Goal: Transaction & Acquisition: Purchase product/service

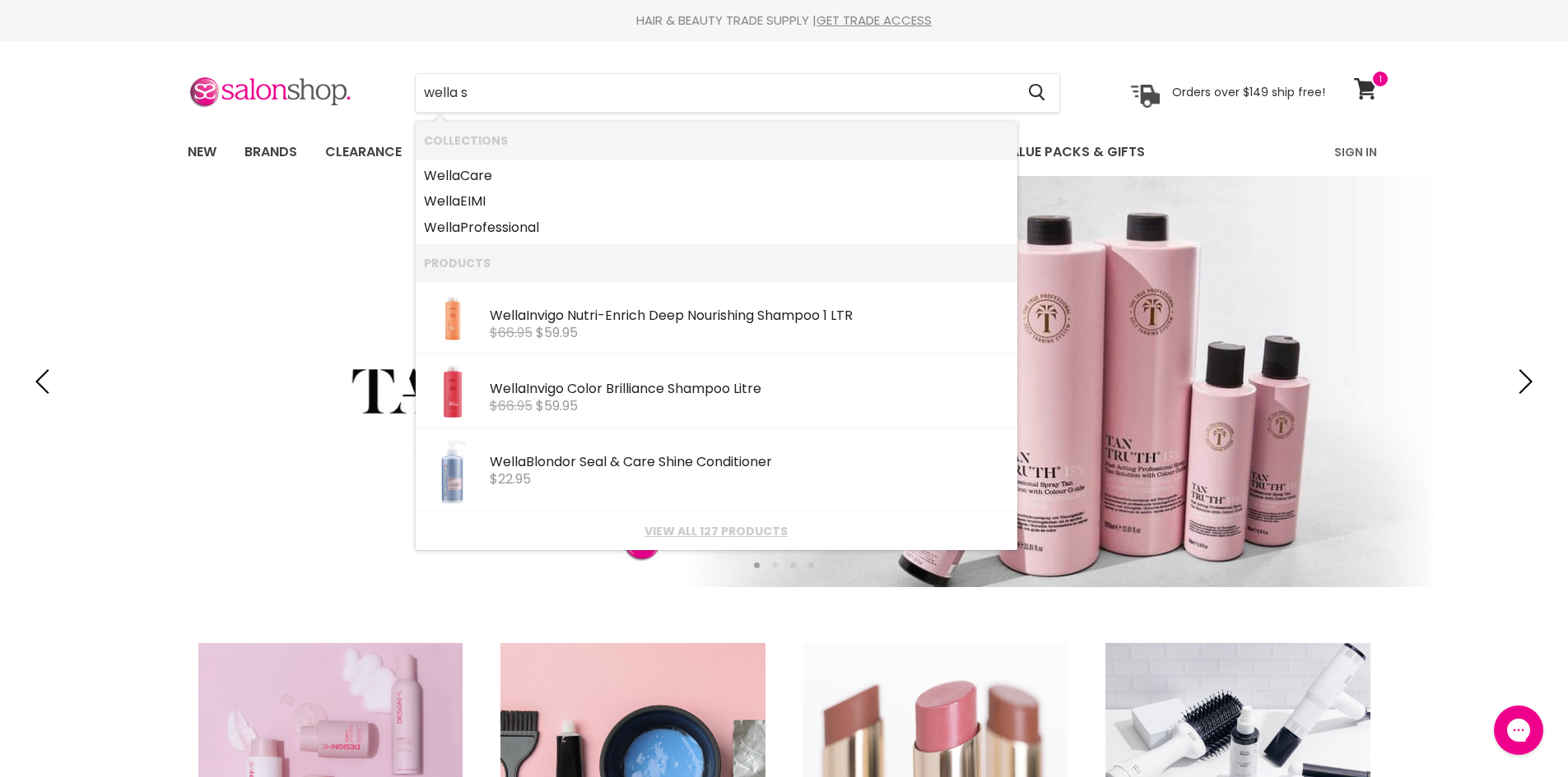
type input "wella sp"
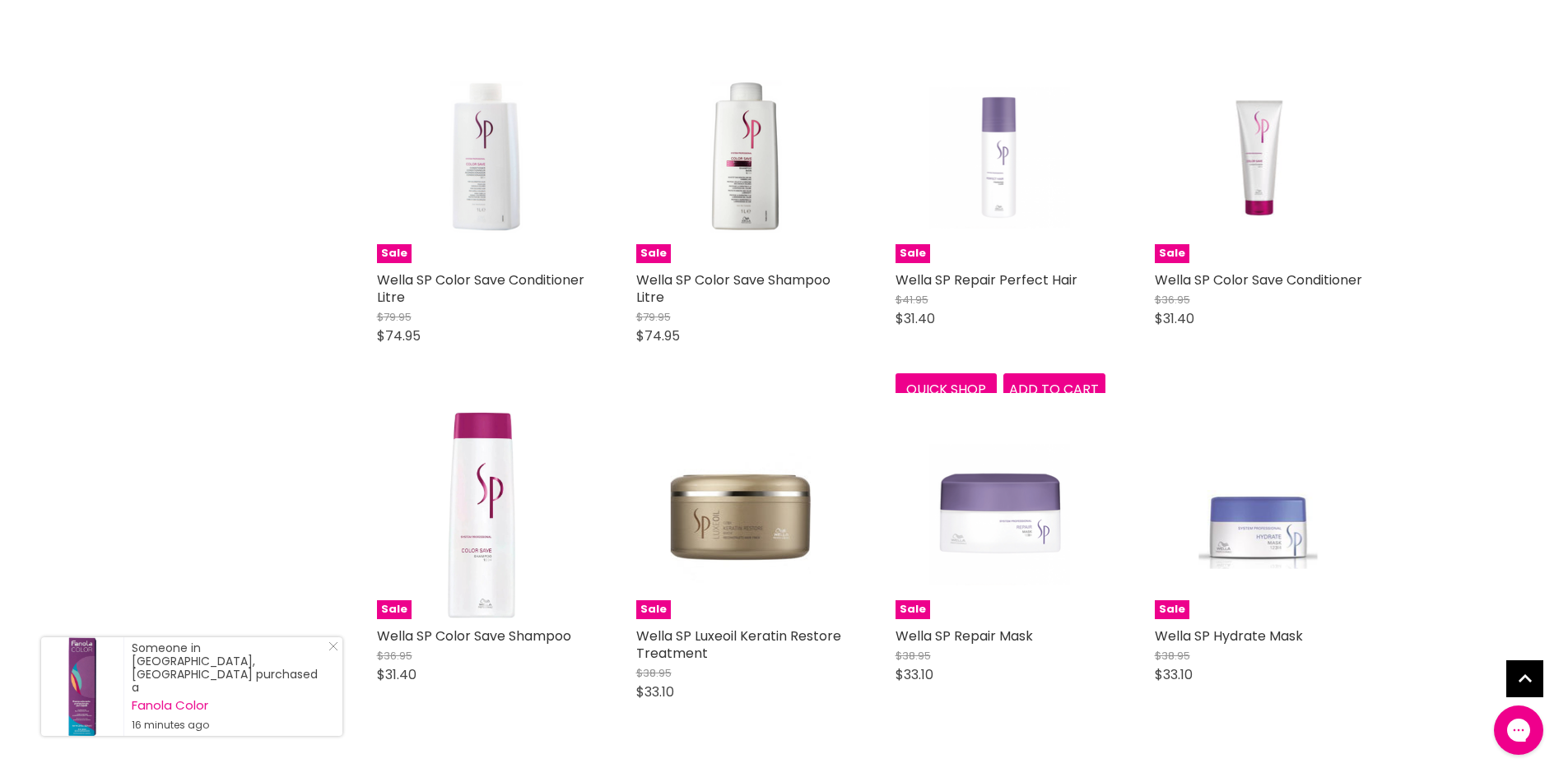
scroll to position [1481, 0]
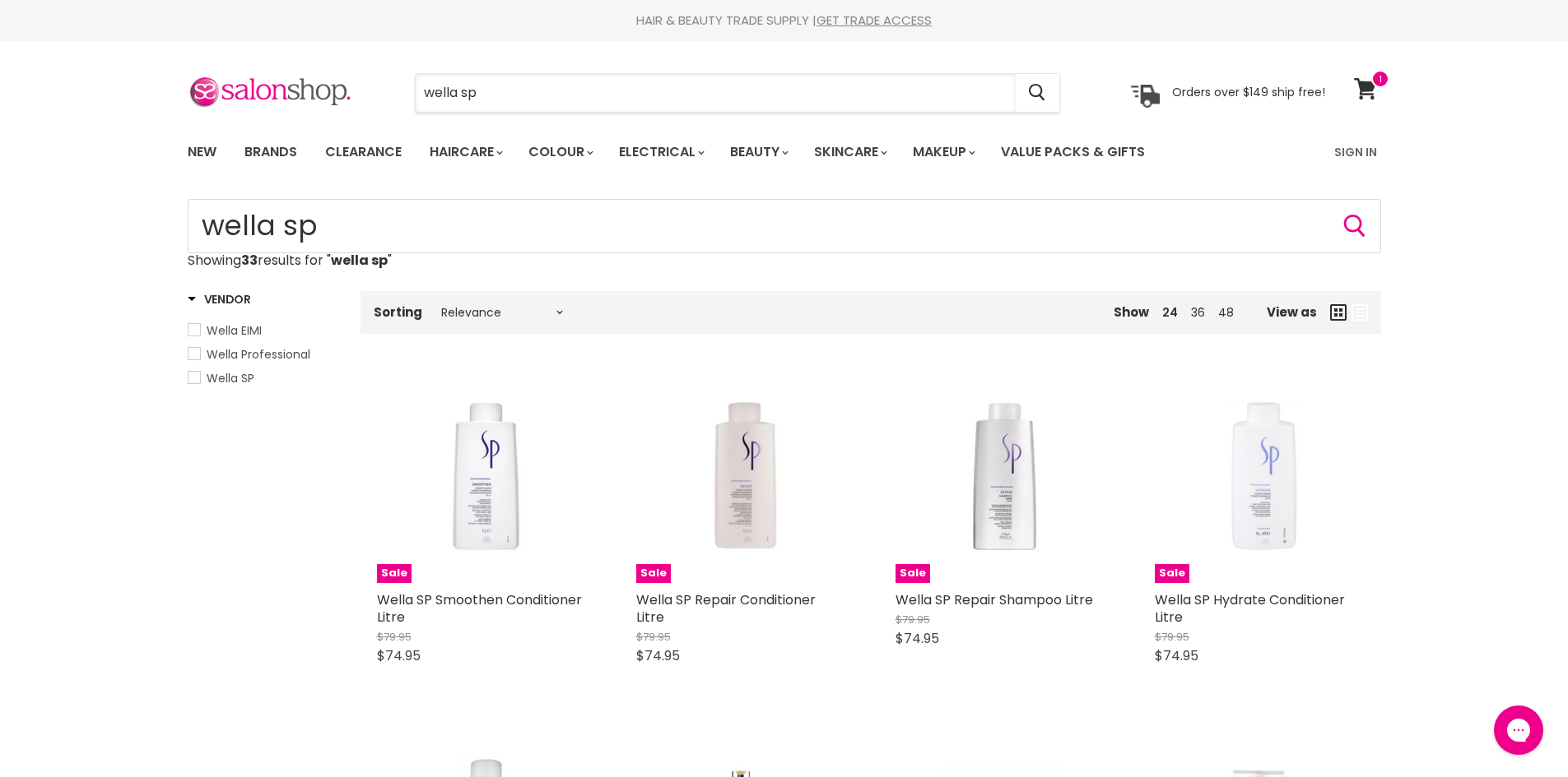
drag, startPoint x: 0, startPoint y: 13, endPoint x: 0, endPoint y: -29, distance: 42.0
click at [0, 0] on html "Skip to content HAIR & BEAUTY TRADE SUPPLY | GET TRADE ACCESS HAIR & BEAUTY TRA…" at bounding box center [784, 388] width 1568 height 777
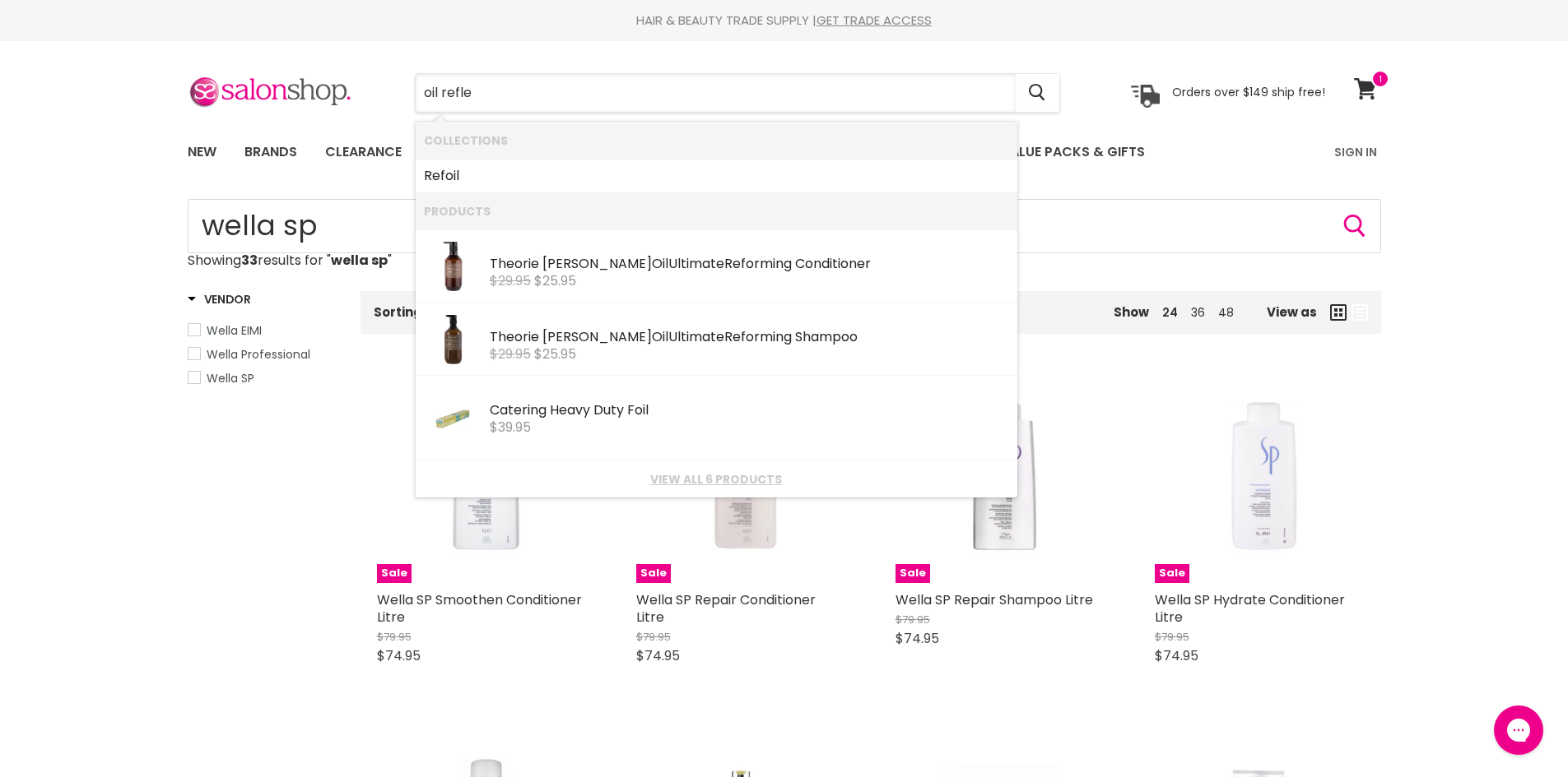
type input "oil reflec"
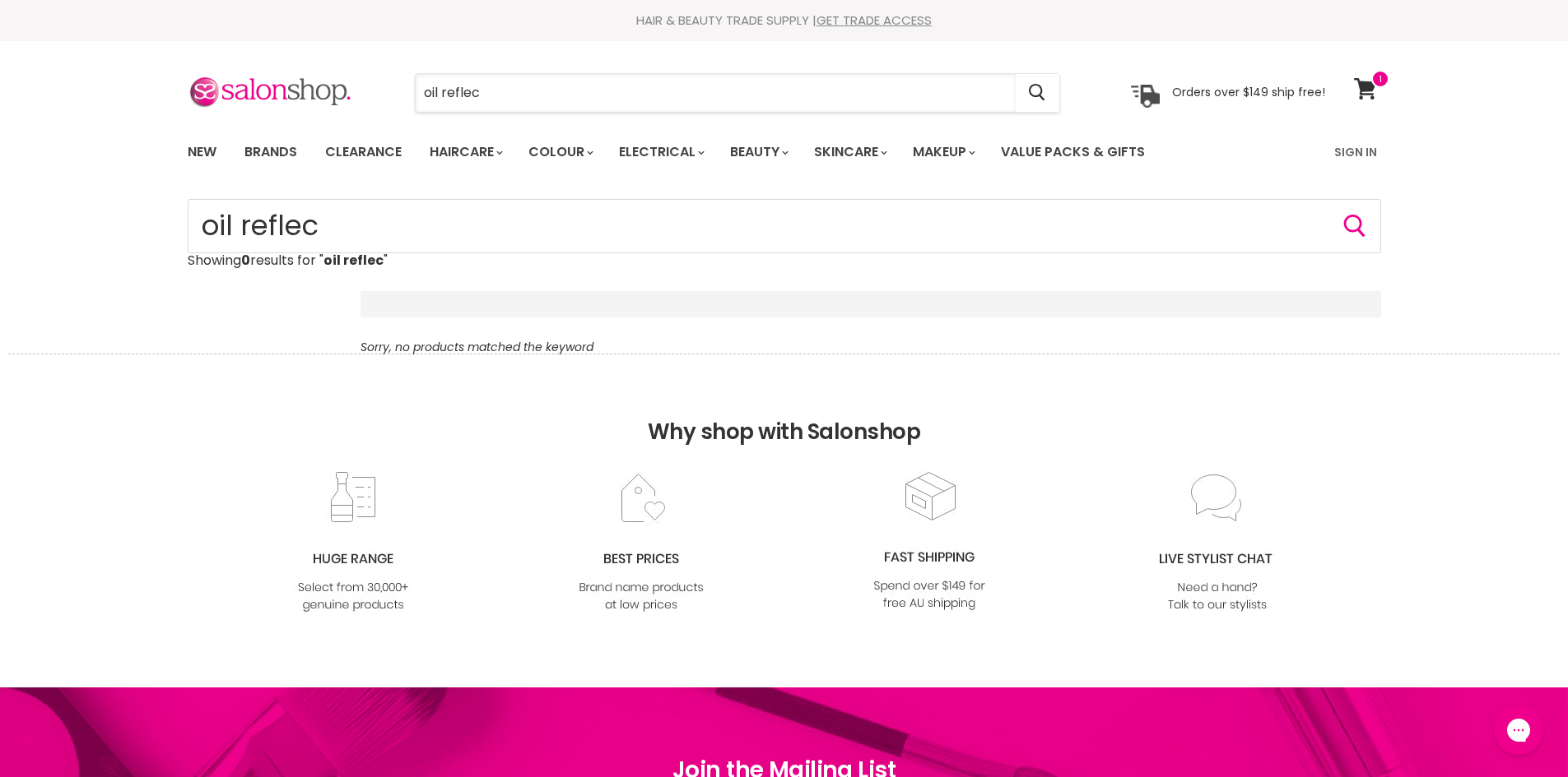
drag, startPoint x: 530, startPoint y: 106, endPoint x: 248, endPoint y: 56, distance: 286.4
click at [250, 58] on section "Menu oil reflec Cancel" at bounding box center [784, 85] width 1235 height 87
type input "wella lum"
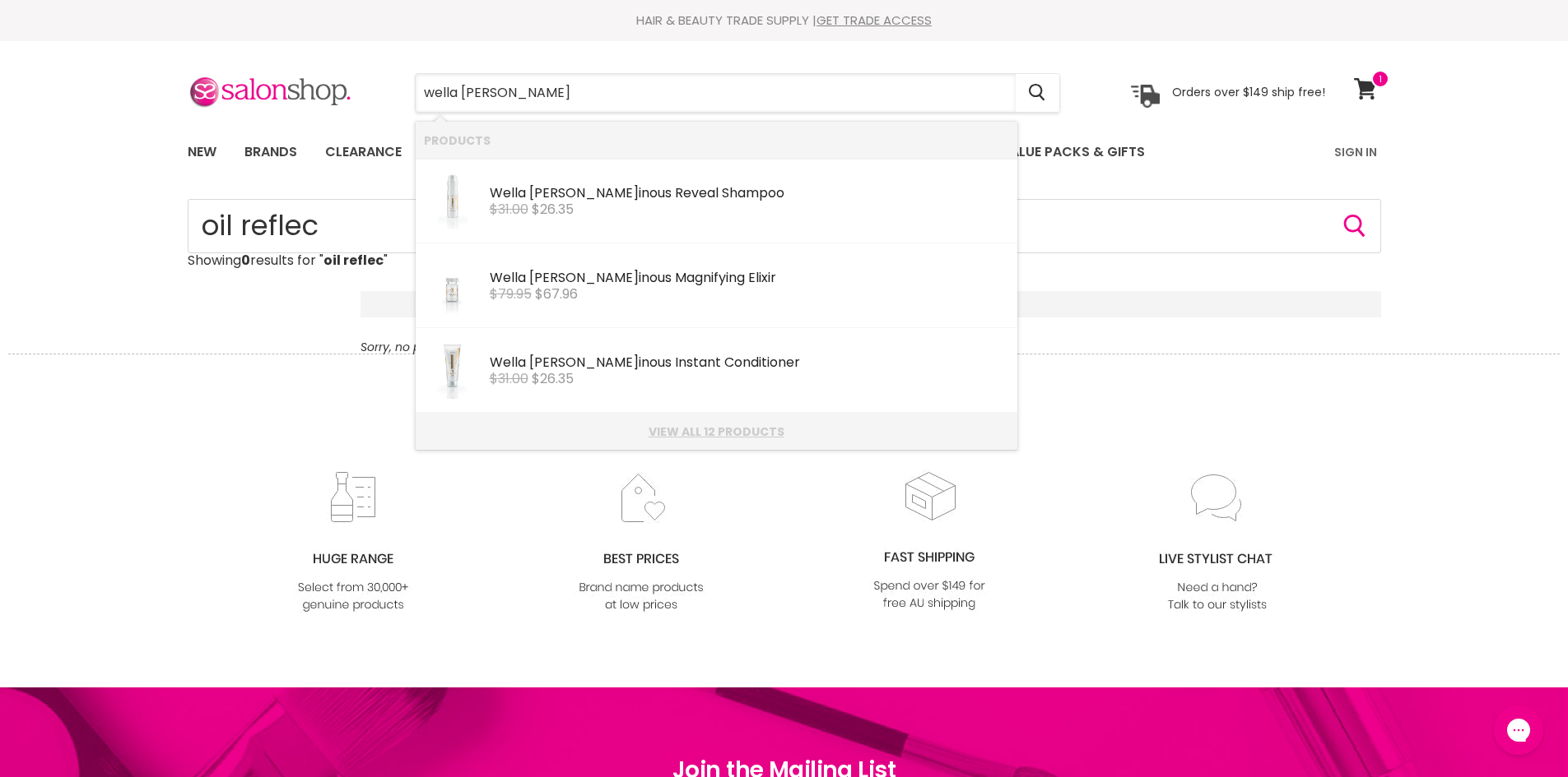
click at [674, 441] on li "View all 12 products" at bounding box center [716, 431] width 602 height 37
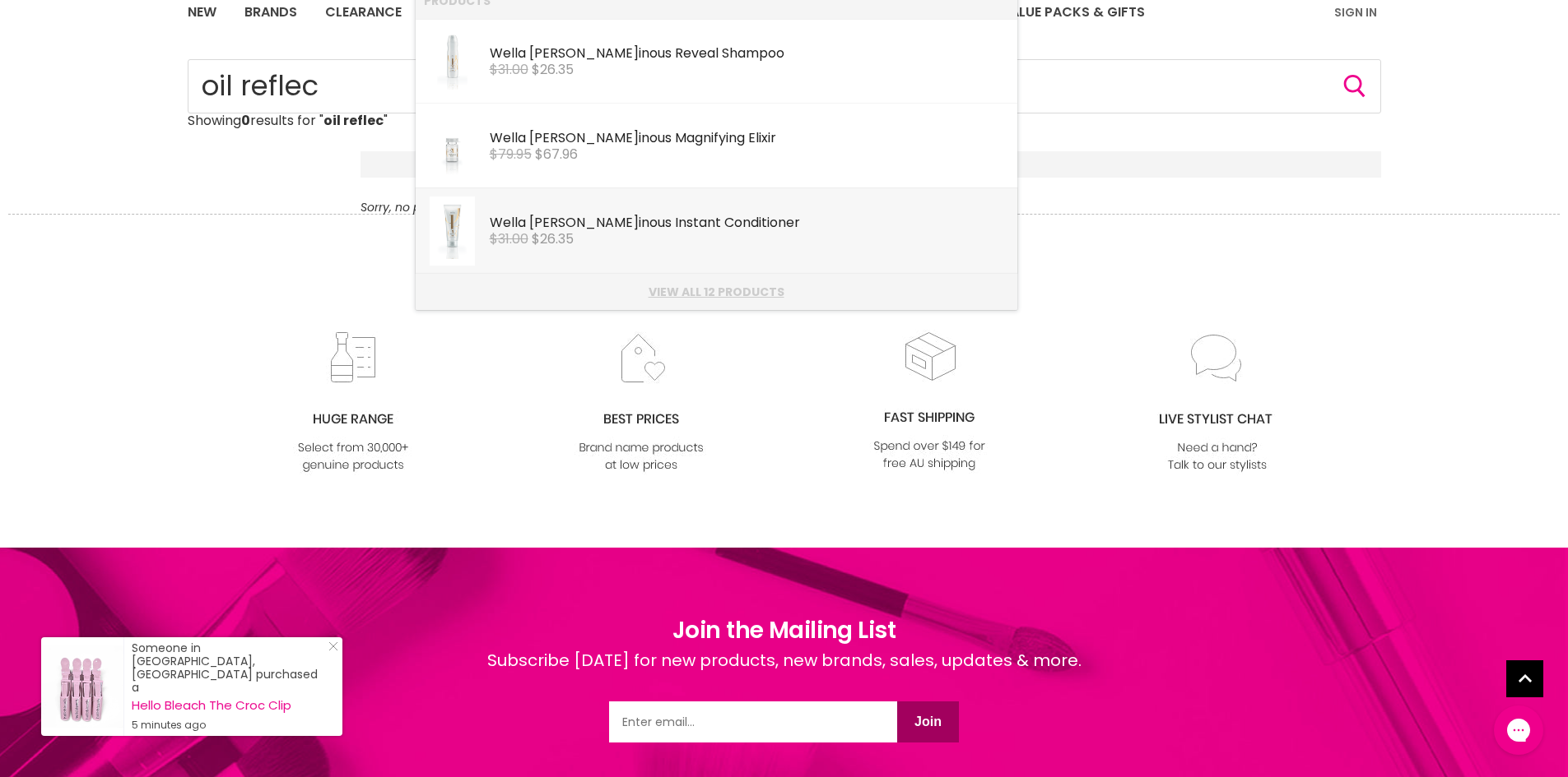
scroll to position [164, 0]
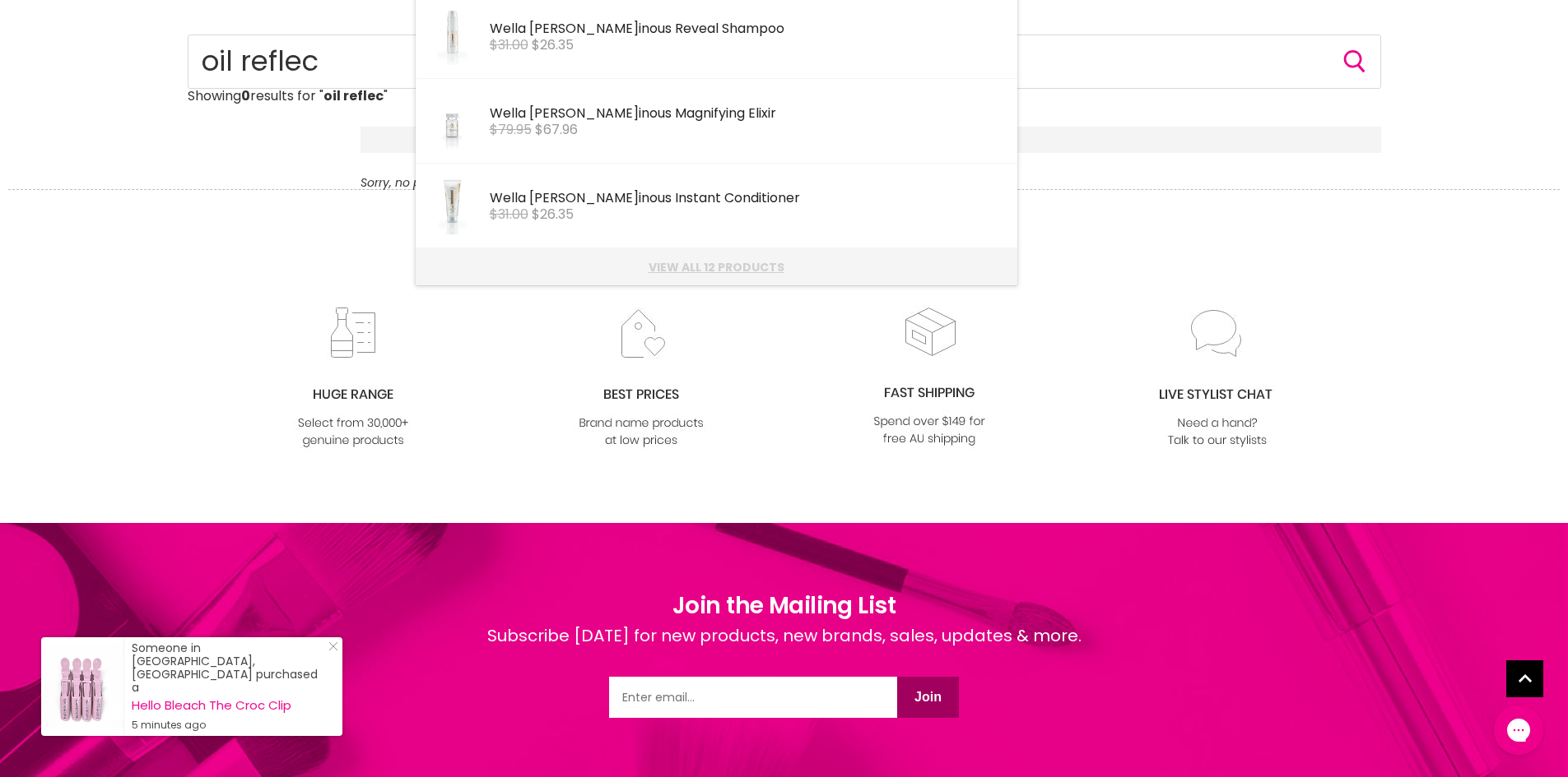
click at [692, 267] on link "View all 12 products" at bounding box center [716, 268] width 585 height 13
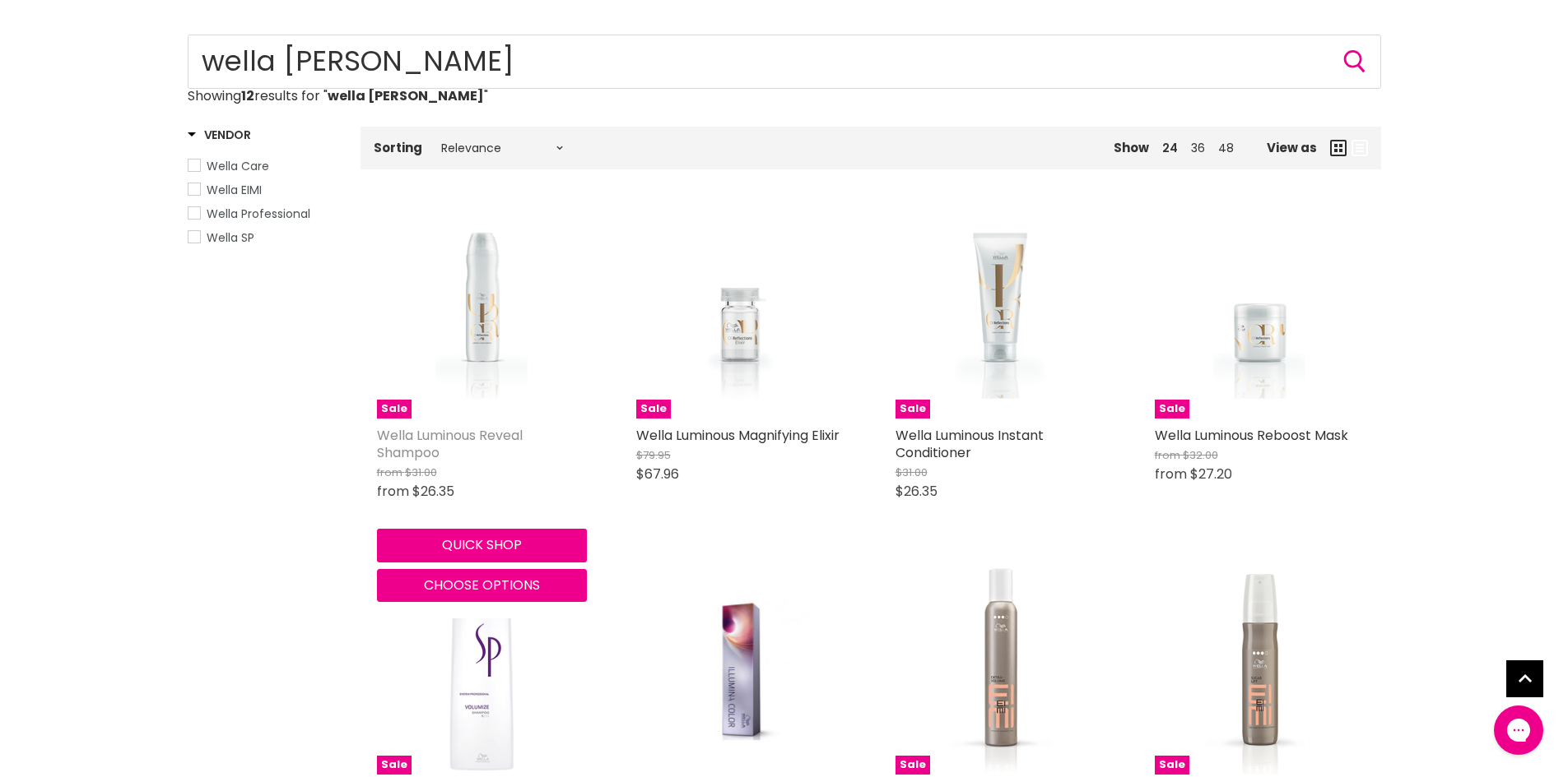
click at [397, 441] on link "Wella Luminous Reveal Shampoo" at bounding box center [450, 444] width 146 height 36
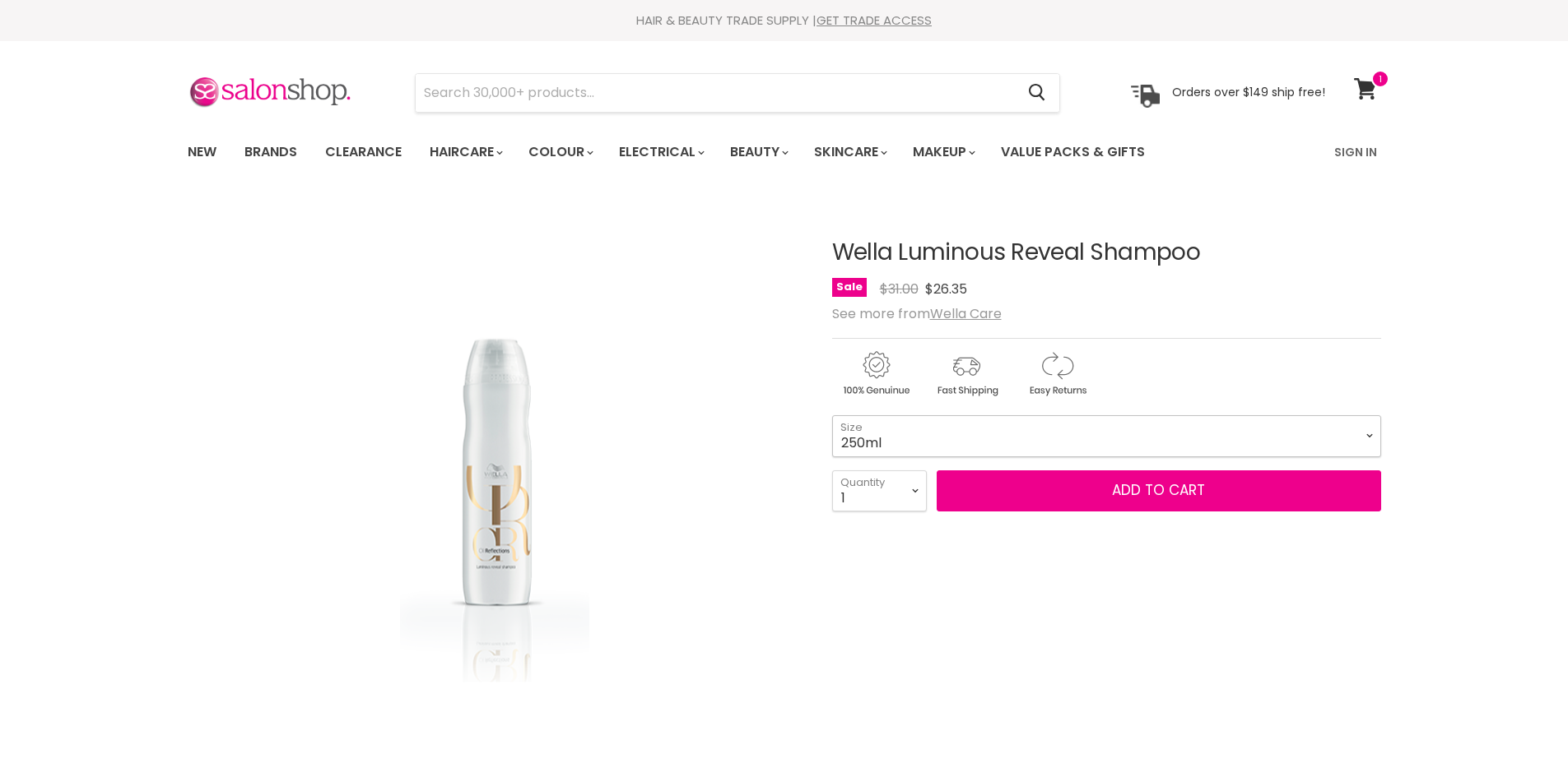
click at [1361, 434] on select "250ml 1 Litre" at bounding box center [1106, 435] width 549 height 41
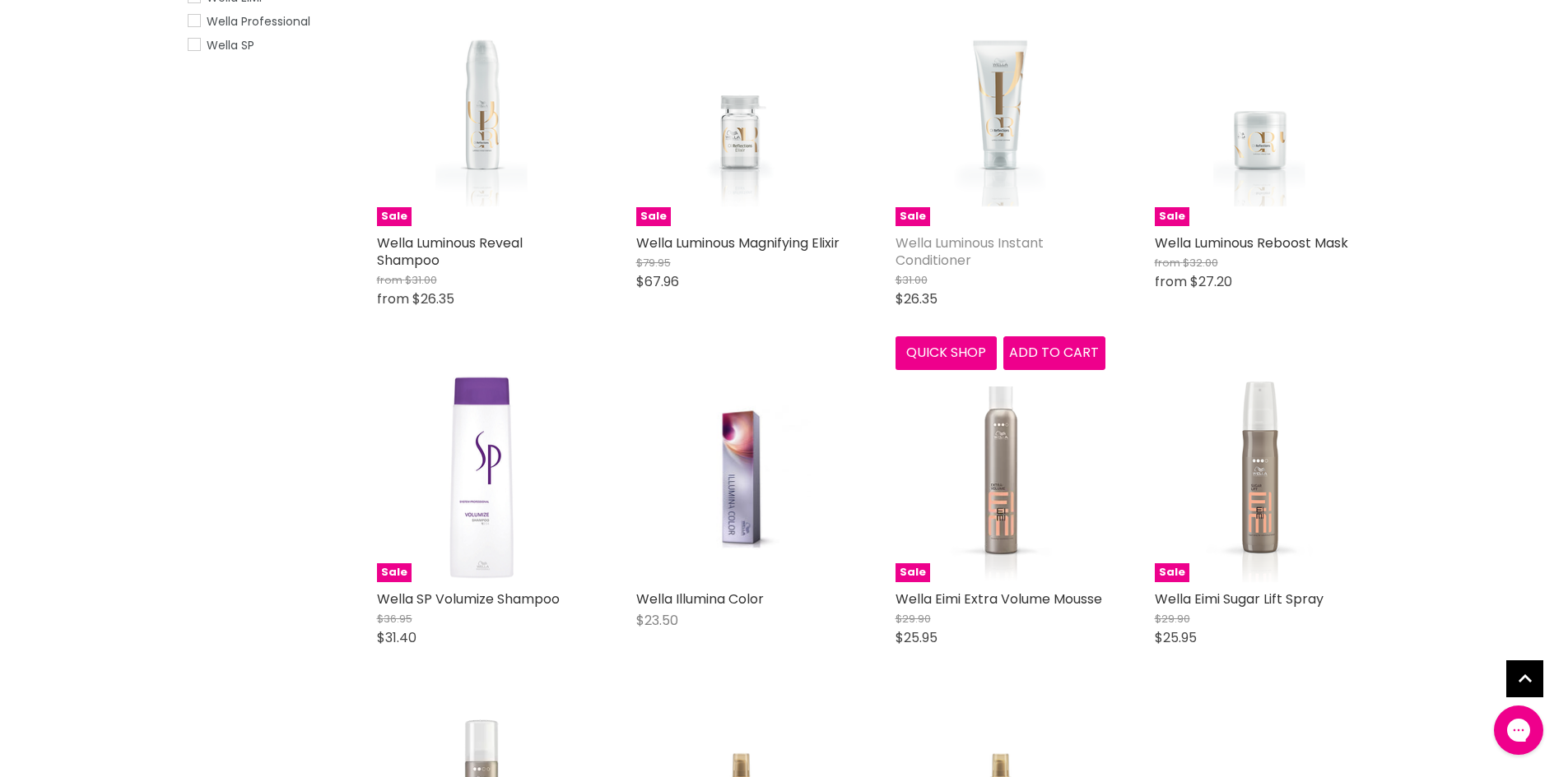
click at [964, 248] on link "Wella Luminous Instant Conditioner" at bounding box center [970, 251] width 148 height 36
